Goal: Obtain resource: Obtain resource

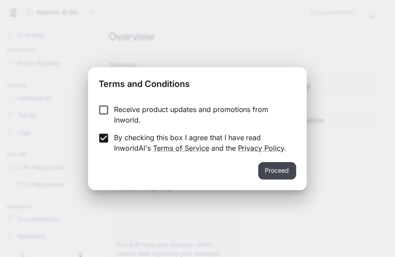
click at [270, 172] on button "Proceed" at bounding box center [277, 171] width 38 height 18
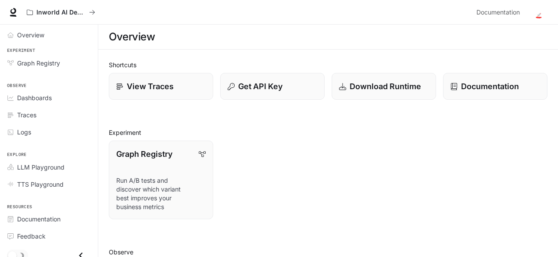
click at [265, 98] on button "Get API Key" at bounding box center [272, 86] width 105 height 27
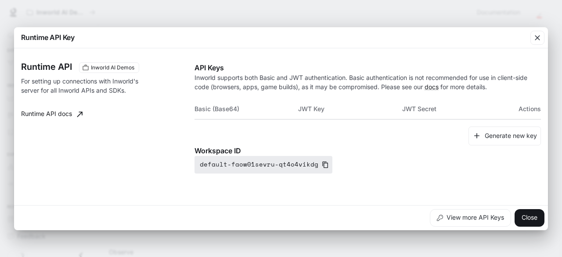
click at [238, 165] on button "default-faow01sevru-qt4o4vikdg" at bounding box center [263, 165] width 138 height 18
click at [395, 43] on div "button" at bounding box center [537, 38] width 14 height 14
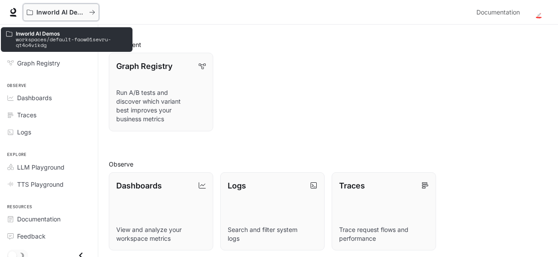
click at [93, 11] on icon "All workspaces" at bounding box center [92, 12] width 6 height 6
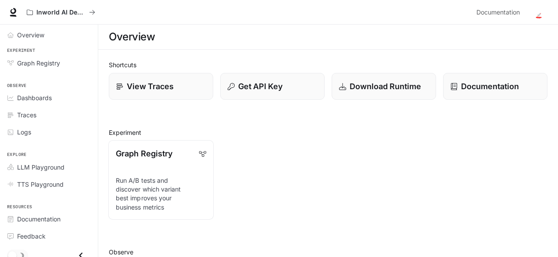
click at [157, 157] on p "Graph Registry" at bounding box center [144, 153] width 57 height 12
